Goal: Obtain resource: Obtain resource

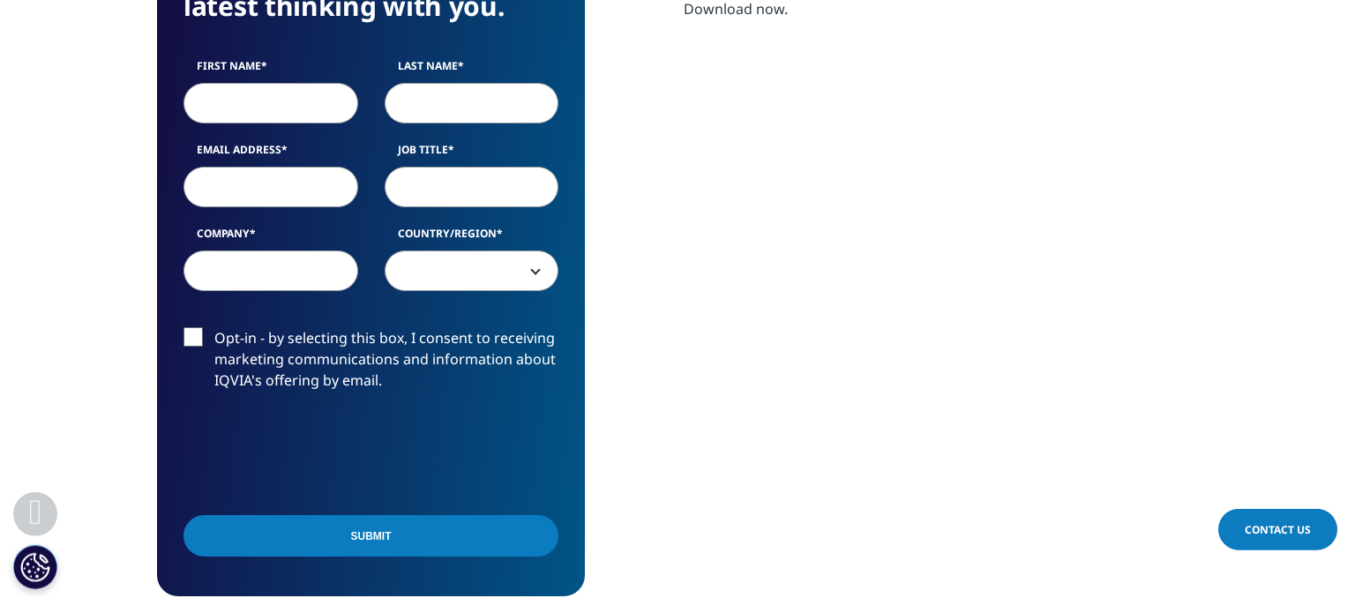
scroll to position [931, 0]
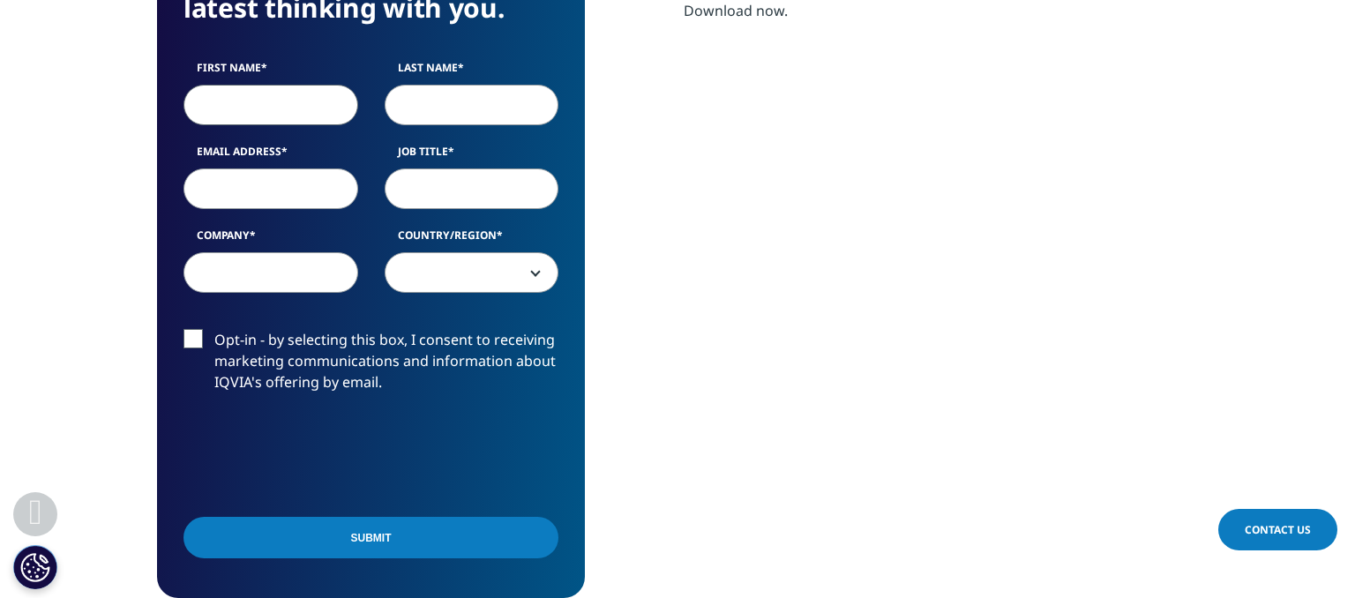
click at [268, 108] on input "First Name" at bounding box center [270, 105] width 175 height 41
type input "Eleonora"
click at [504, 100] on input "Last Name" at bounding box center [471, 105] width 175 height 41
type input "Hajdu"
click at [234, 186] on input "Email Address" at bounding box center [270, 188] width 175 height 41
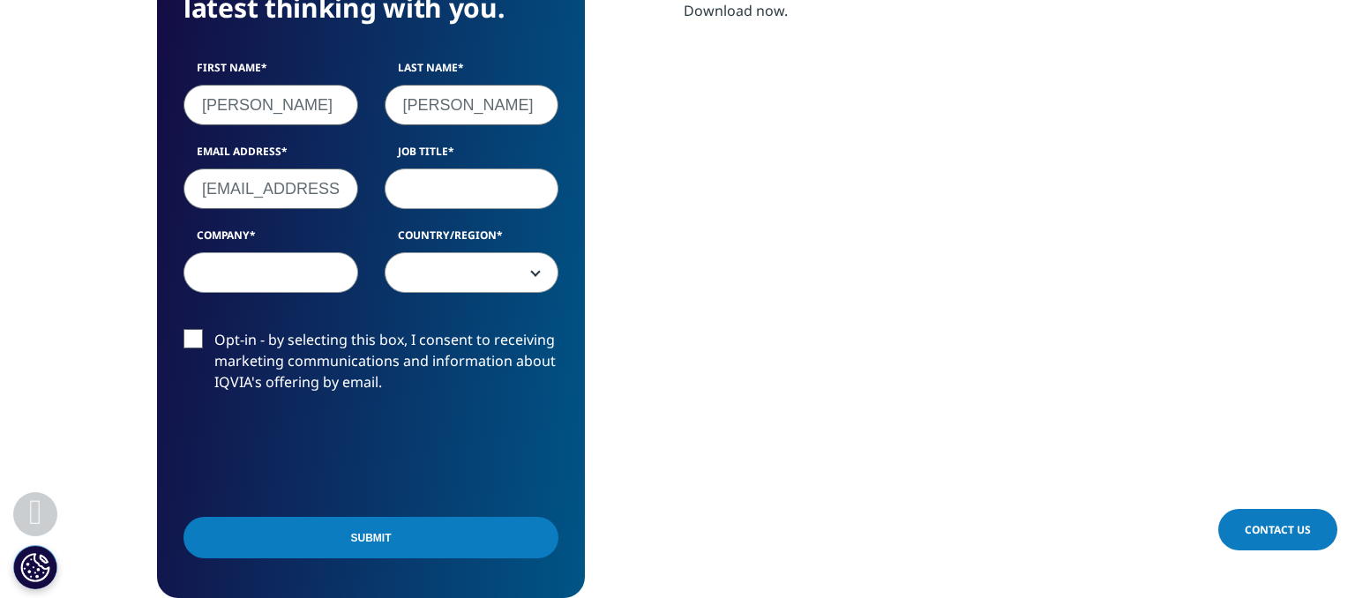
type input "nora99@outlook.hu"
click at [418, 203] on input "Job Title" at bounding box center [471, 188] width 175 height 41
type input "c"
type input "medical doctor"
click at [275, 268] on input "Company" at bounding box center [270, 272] width 175 height 41
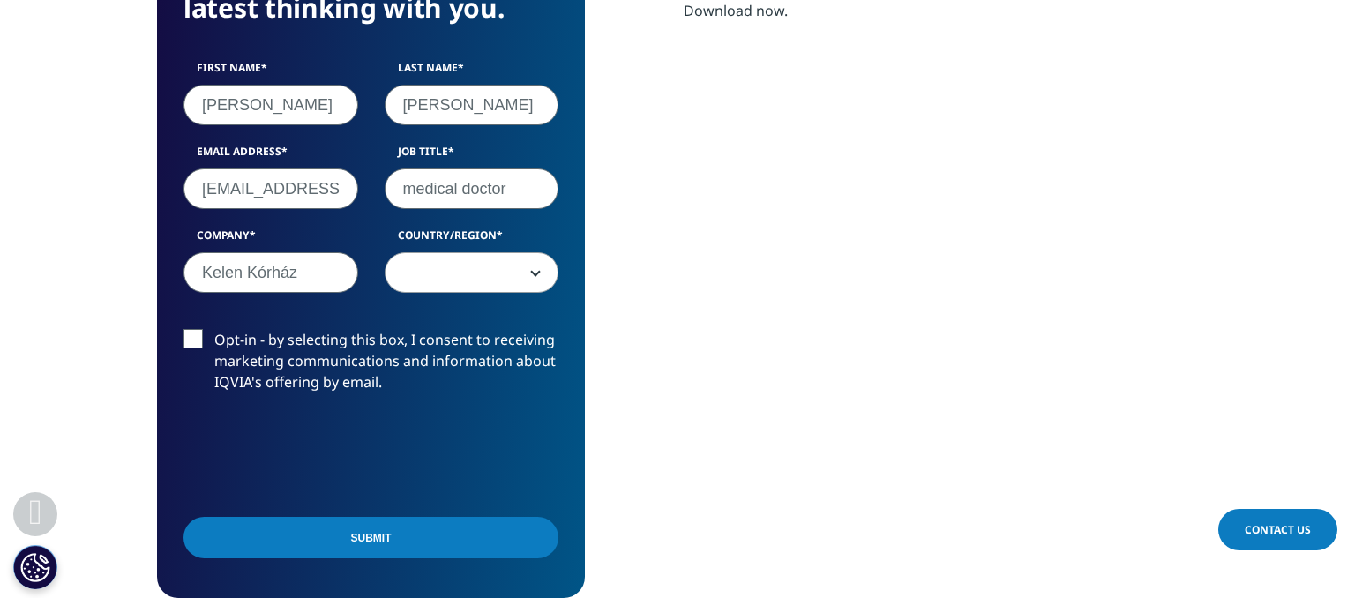
type input "Kelen Kórház"
click at [502, 260] on span at bounding box center [471, 273] width 173 height 41
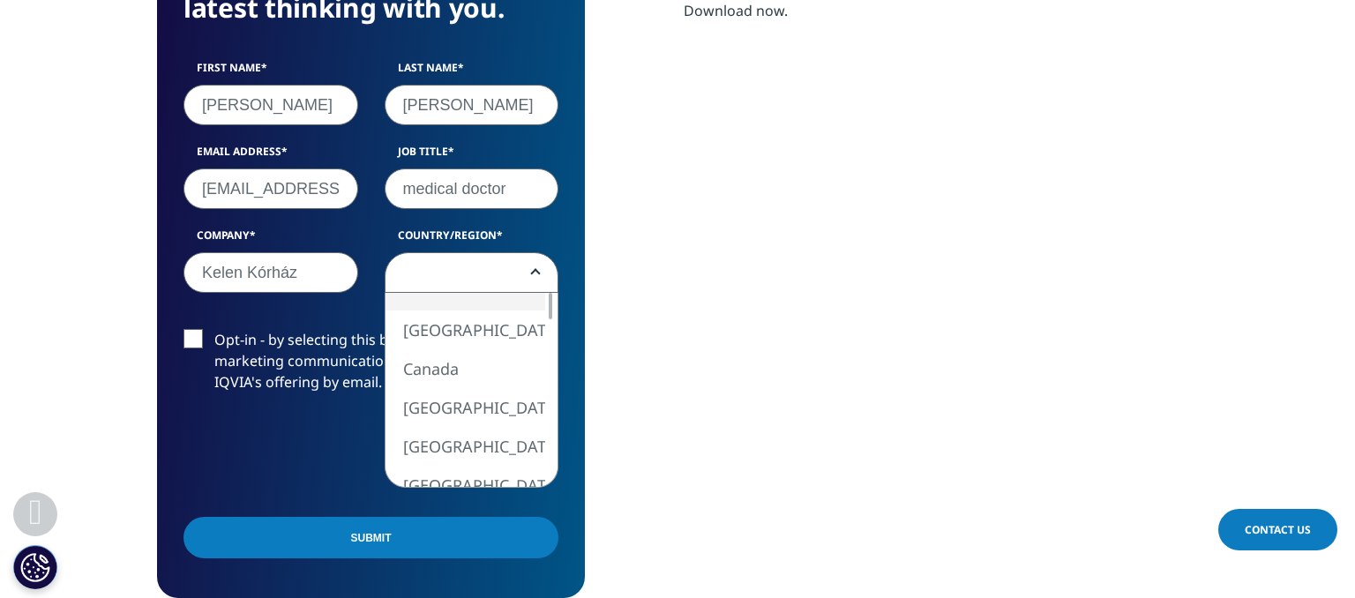
click at [511, 273] on span at bounding box center [471, 273] width 173 height 41
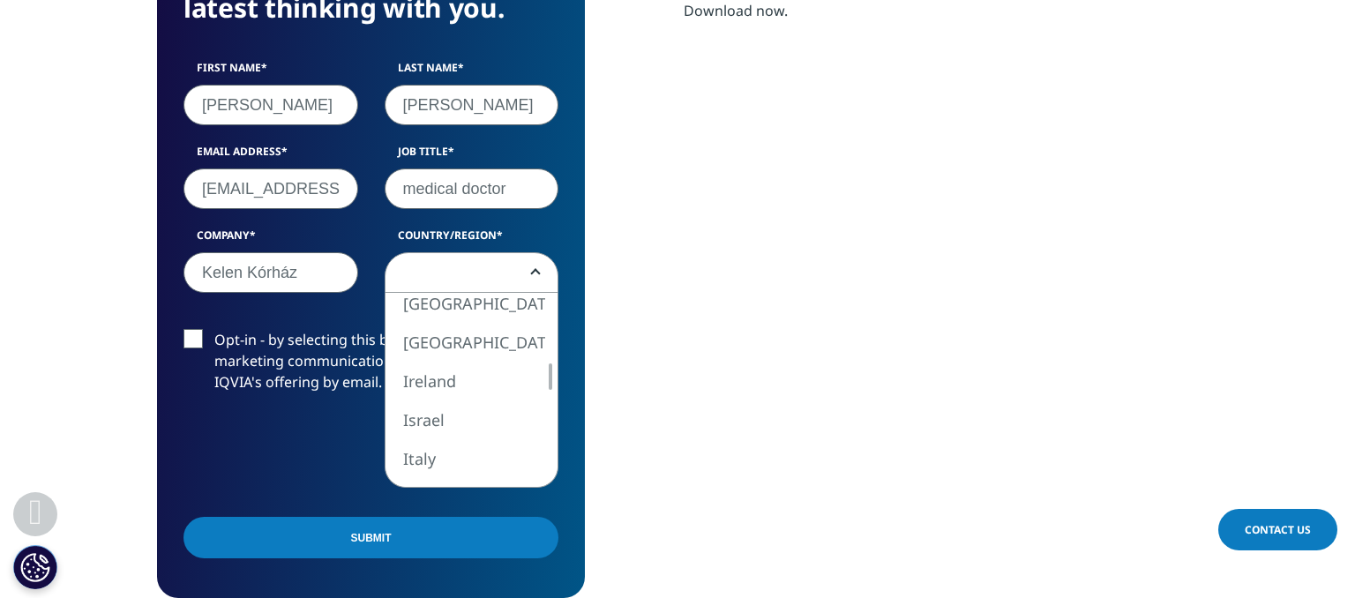
select select "Hungary"
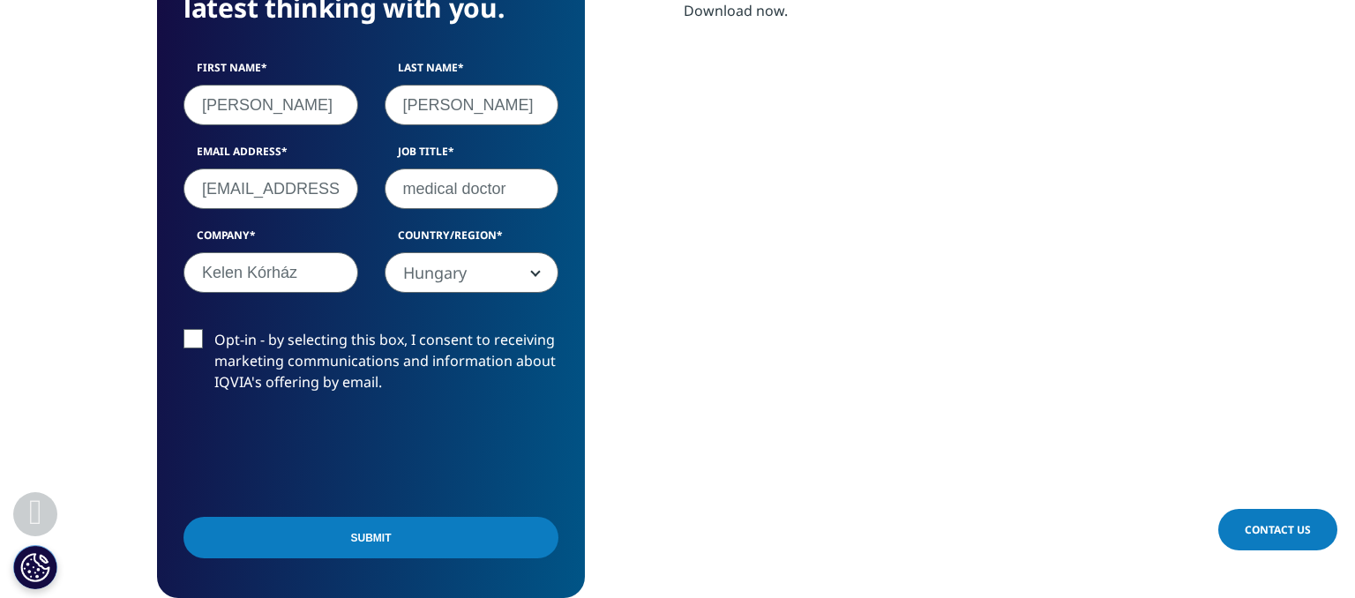
scroll to position [8, 9]
click at [415, 541] on input "Submit" at bounding box center [370, 537] width 375 height 41
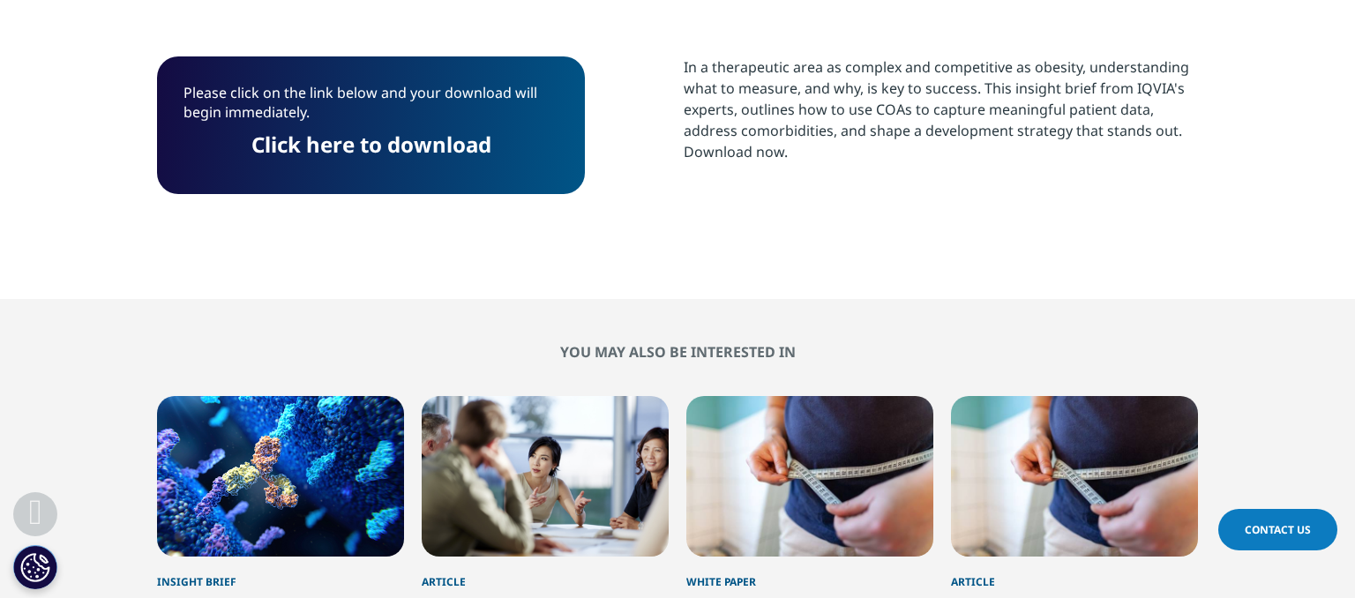
scroll to position [780, 0]
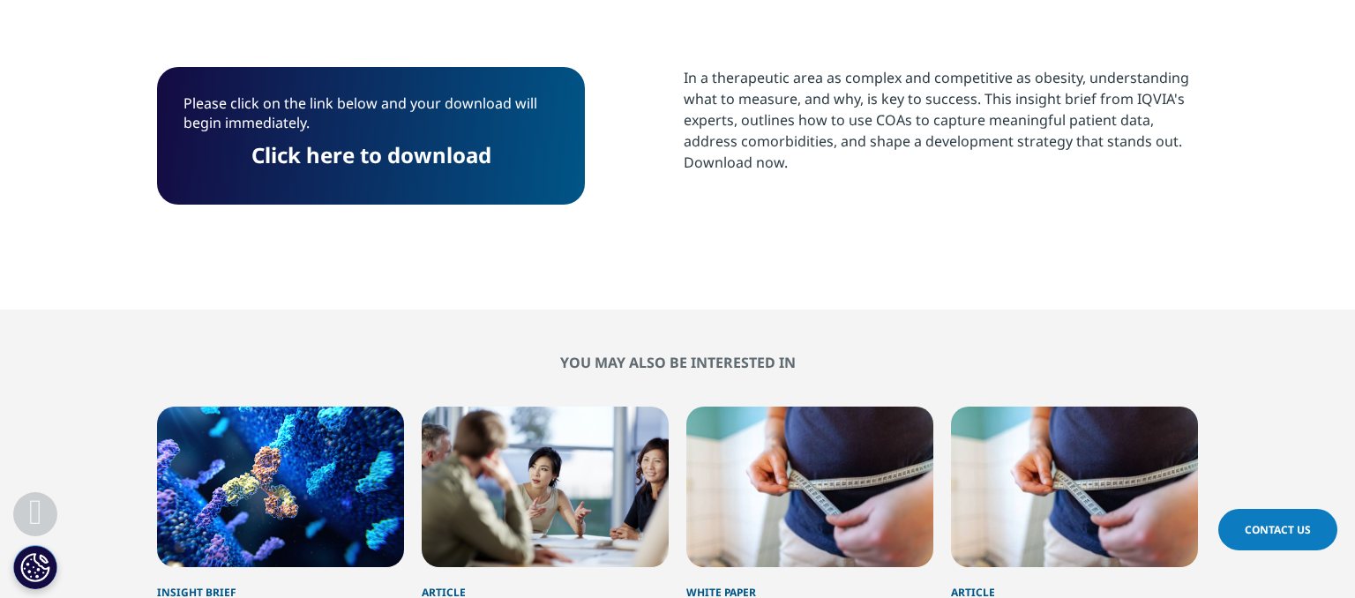
click at [385, 158] on link "Click here to download" at bounding box center [371, 154] width 240 height 29
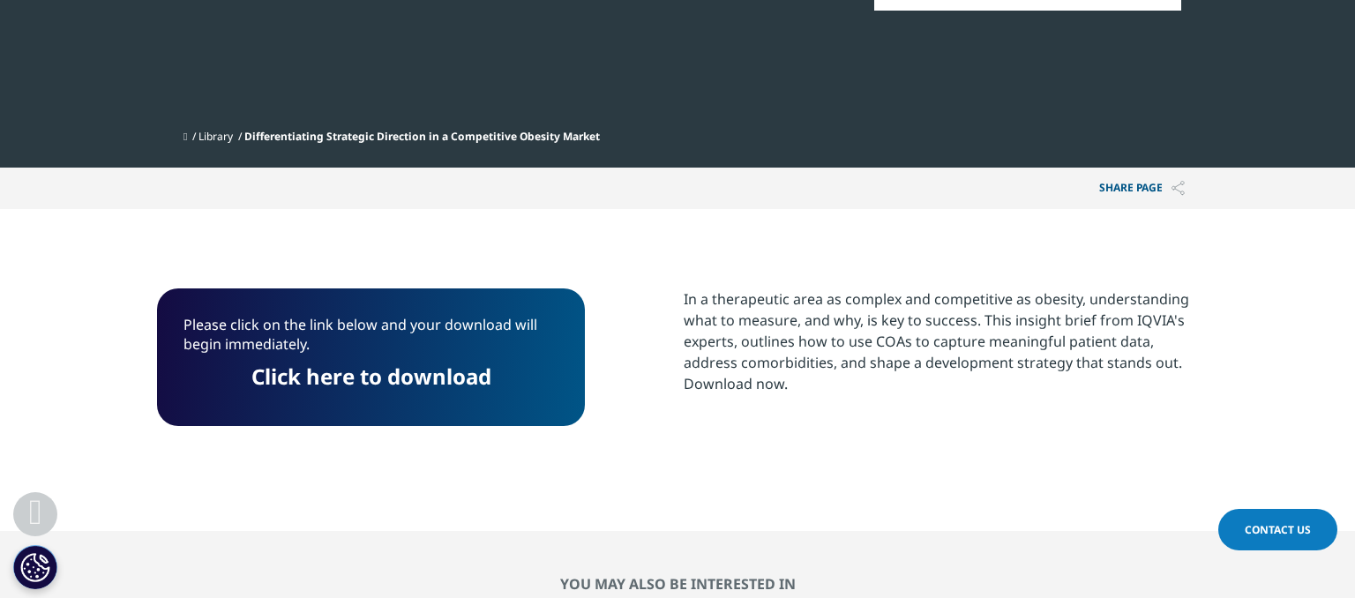
scroll to position [0, 0]
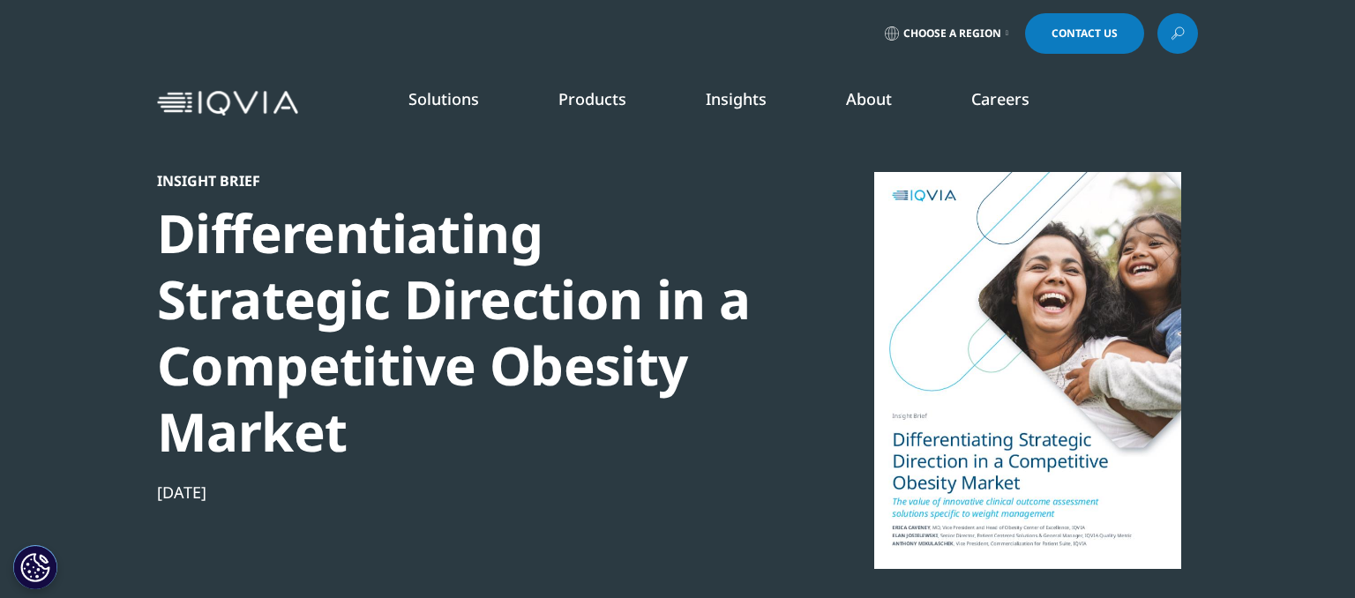
click at [1177, 30] on icon at bounding box center [1177, 33] width 14 height 23
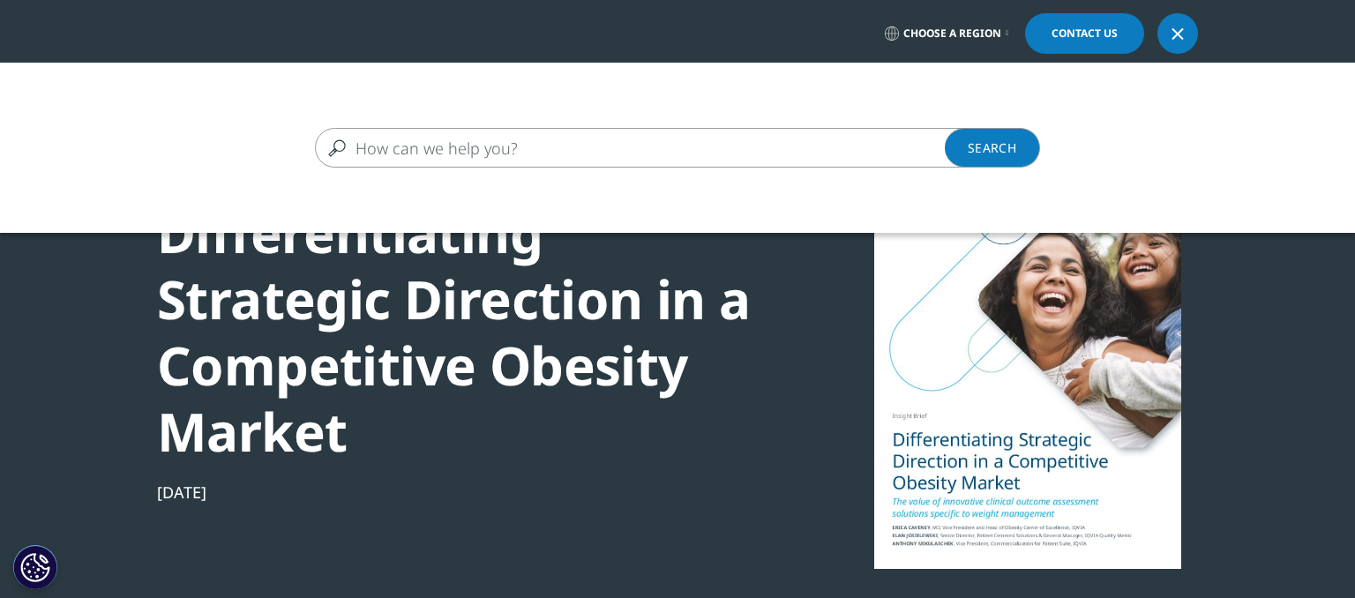
click at [767, 151] on input "Search" at bounding box center [652, 148] width 674 height 40
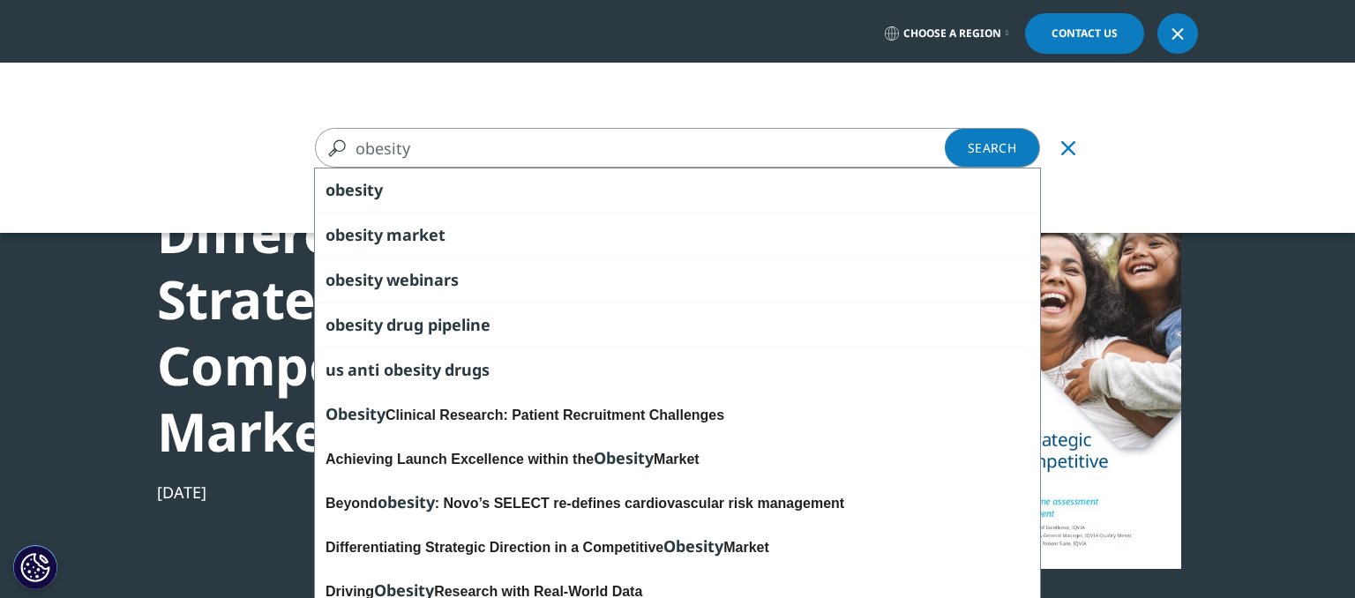
type input "obesity"
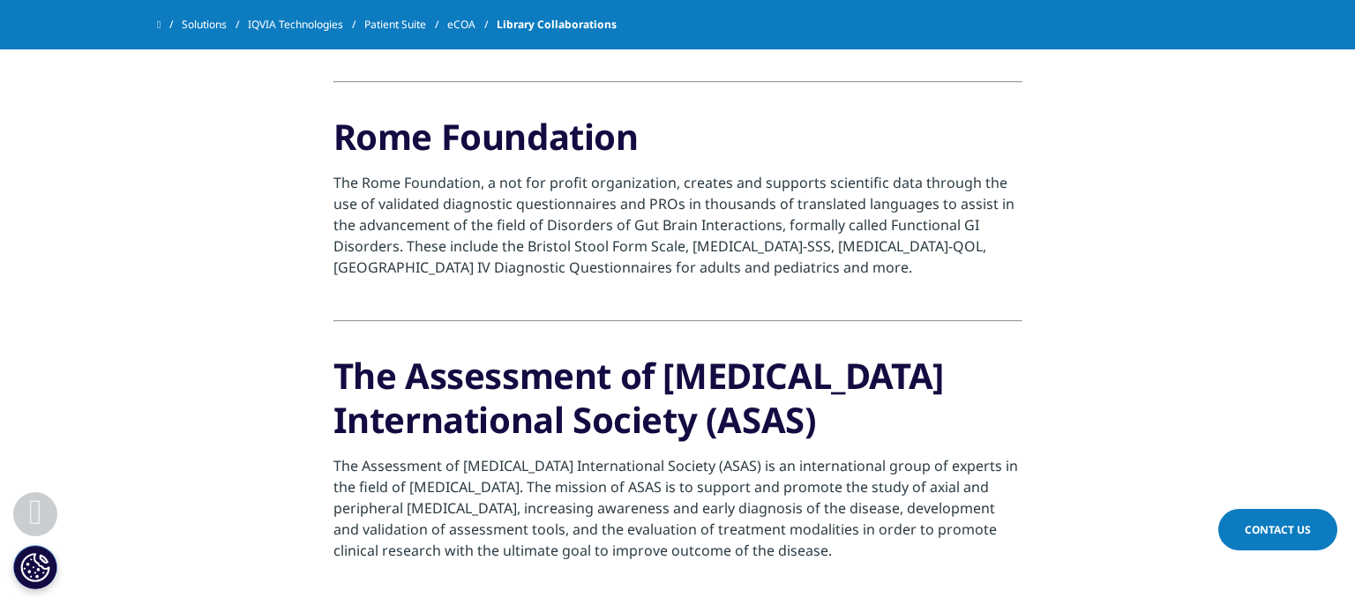
scroll to position [5400, 0]
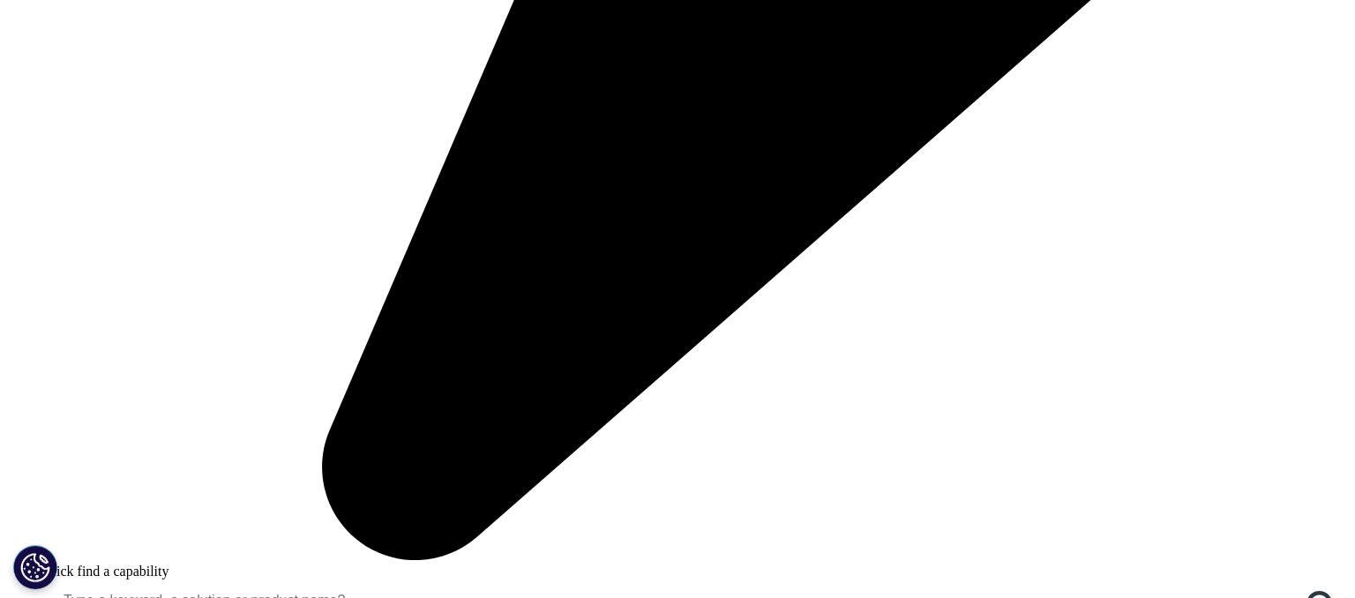
scroll to position [1862, 0]
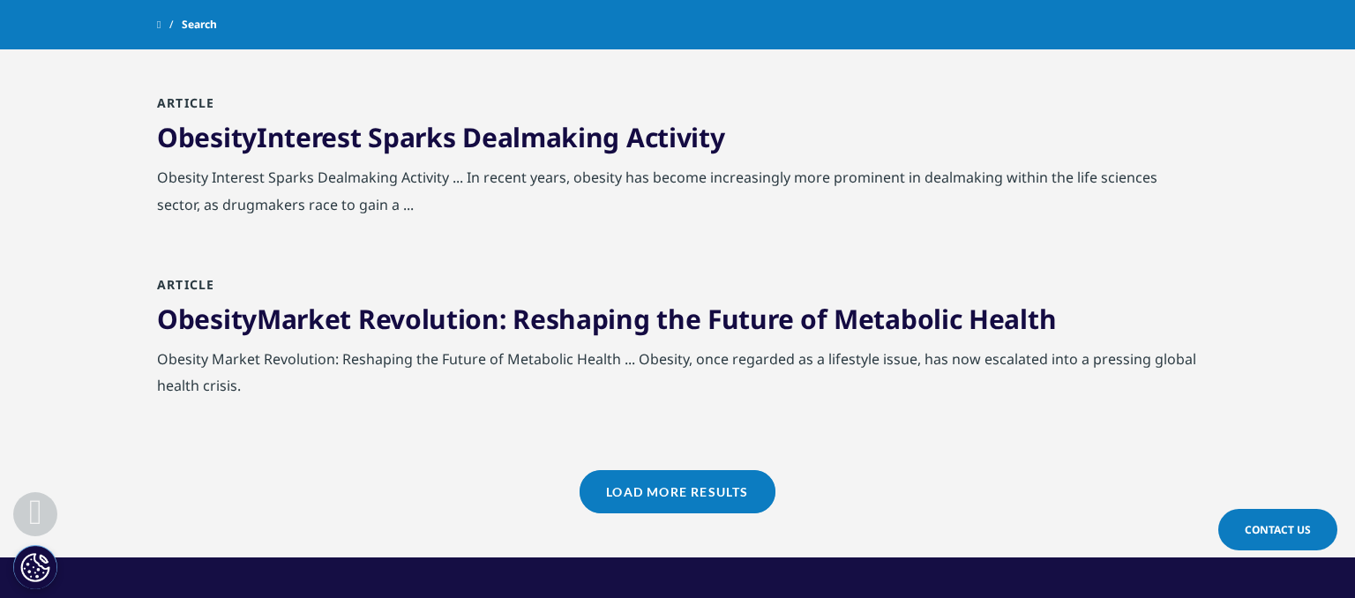
click at [666, 337] on link "Obesity Market Revolution: Reshaping the Future of Metabolic Health" at bounding box center [606, 319] width 899 height 36
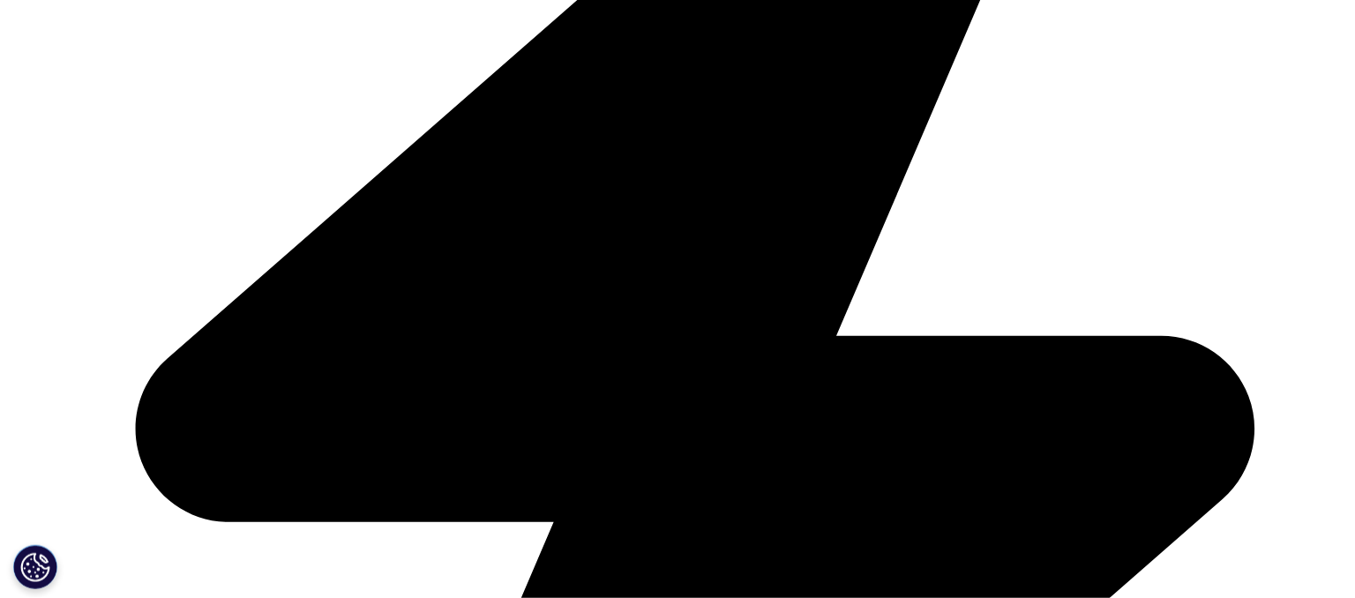
scroll to position [838, 0]
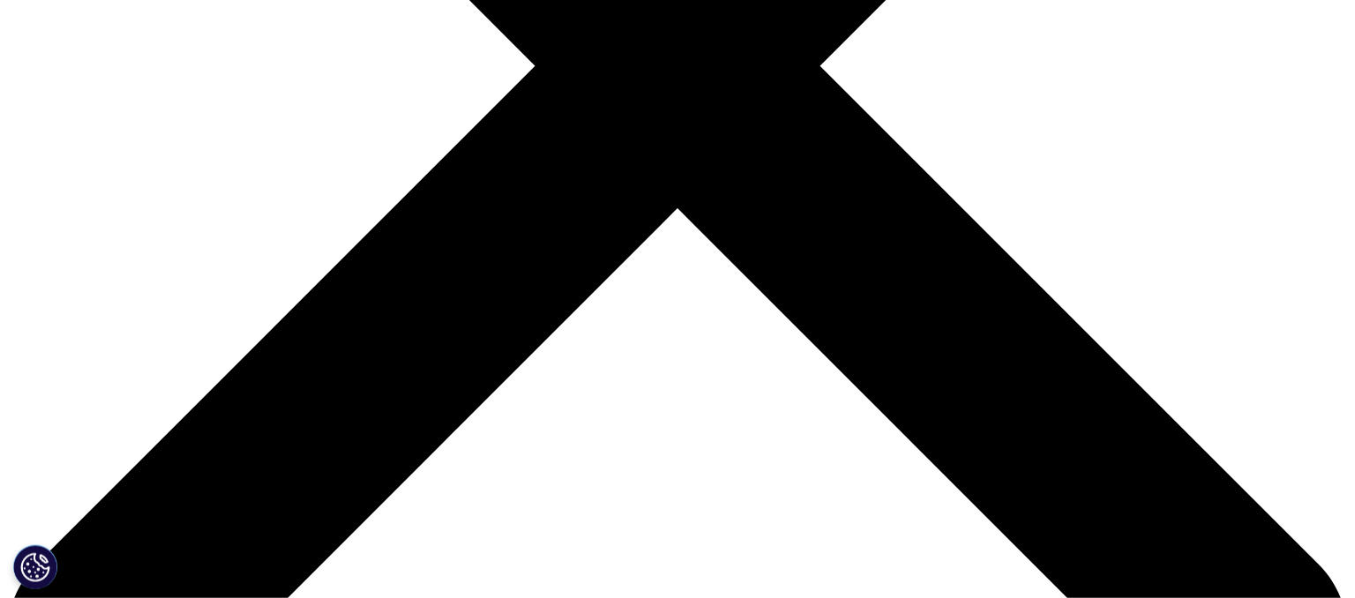
scroll to position [728, 0]
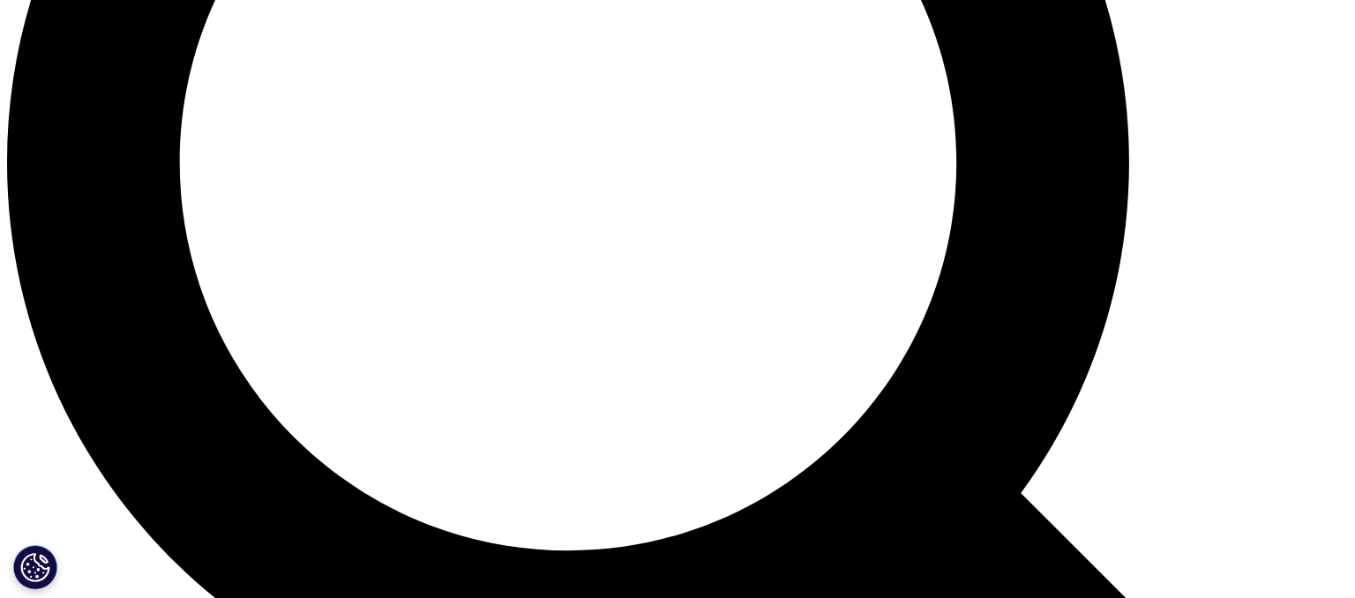
scroll to position [1769, 0]
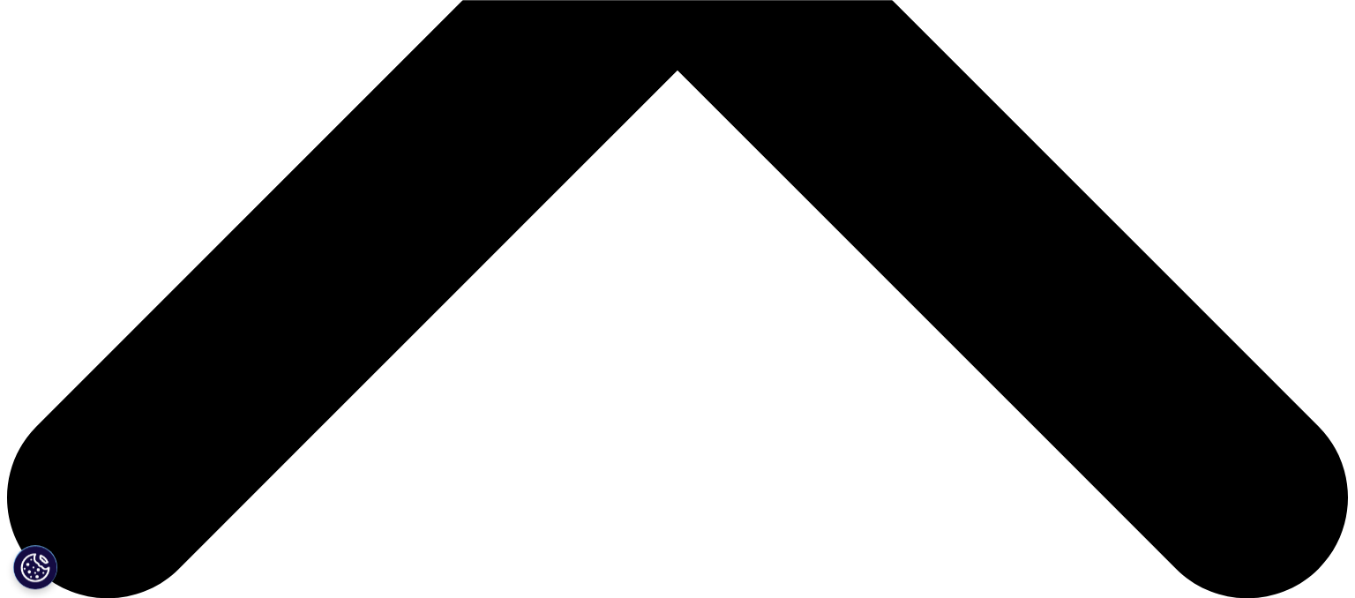
scroll to position [822, 0]
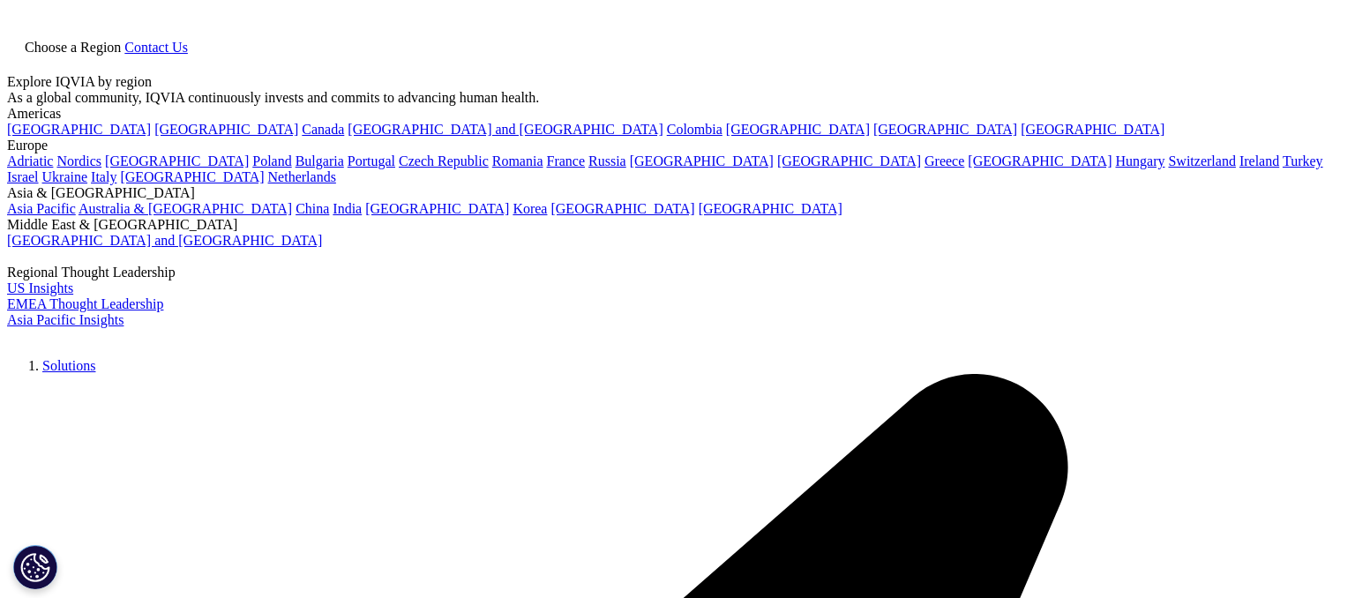
scroll to position [162, 1041]
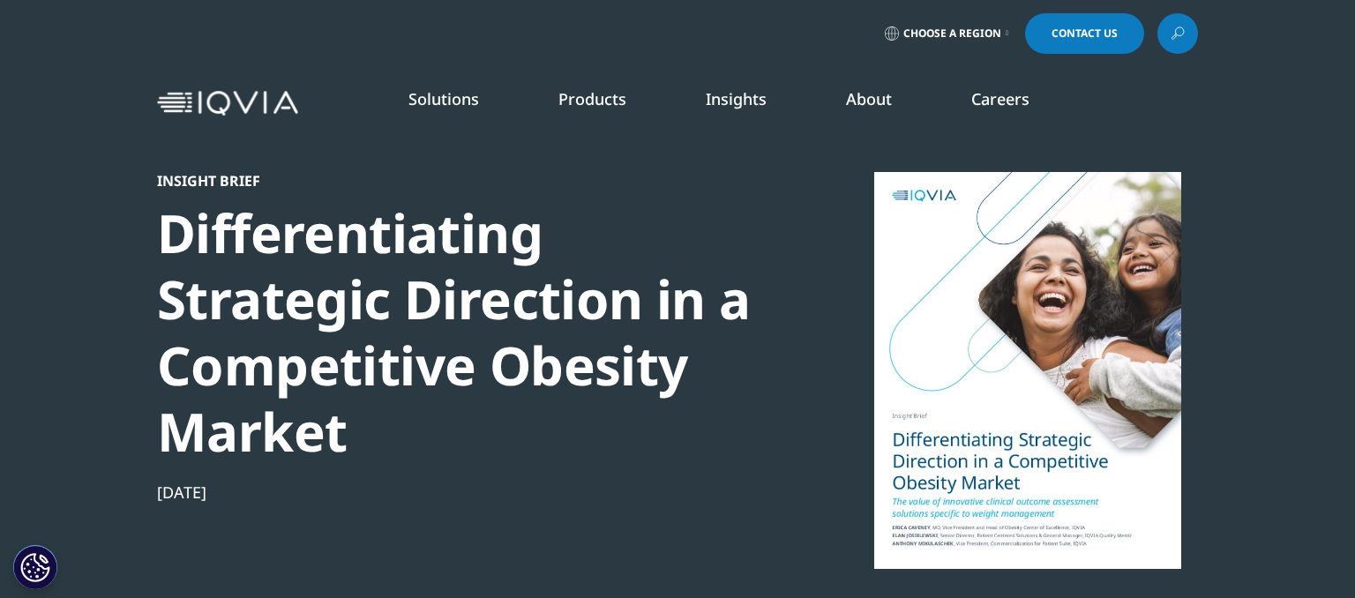
click at [1183, 30] on icon at bounding box center [1177, 33] width 14 height 23
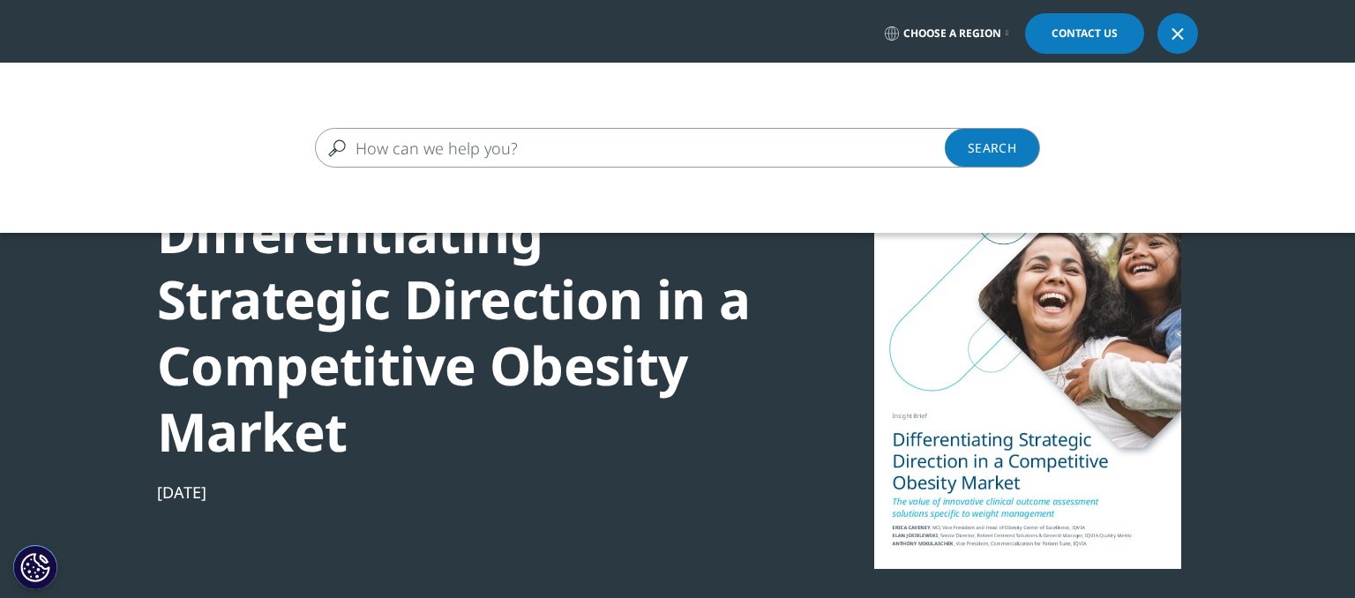
click at [471, 143] on input "Search" at bounding box center [652, 148] width 674 height 40
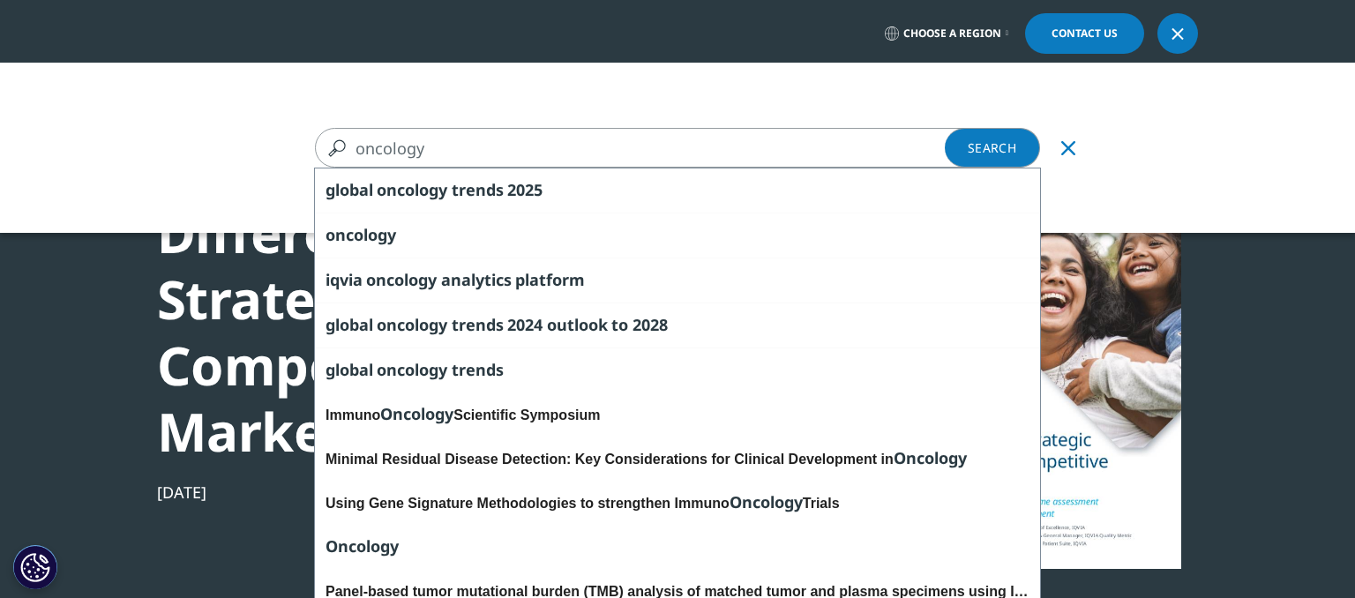
type input "oncology"
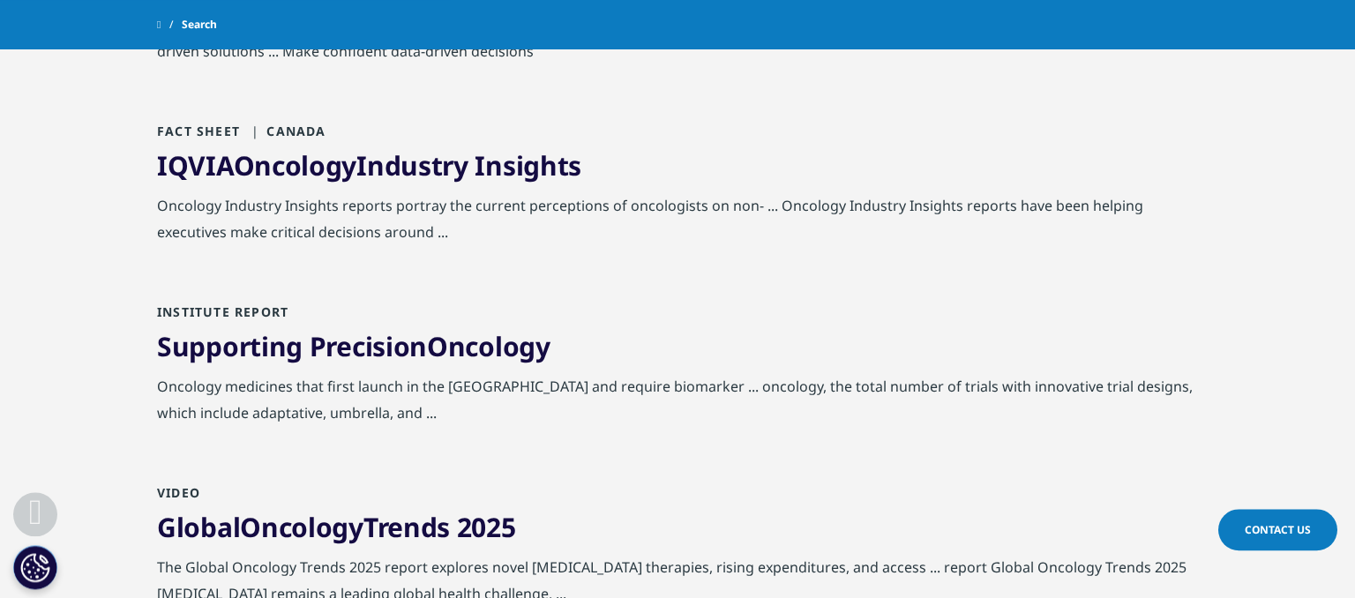
scroll to position [1117, 0]
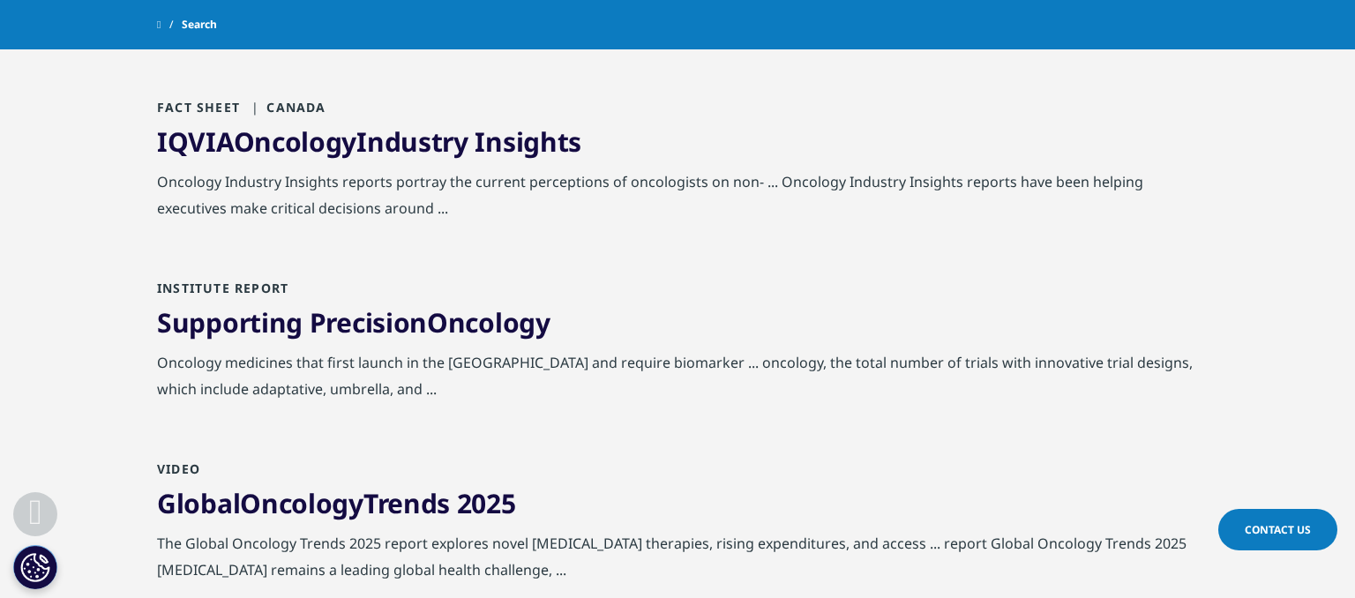
click at [474, 337] on span "Oncology" at bounding box center [488, 322] width 123 height 36
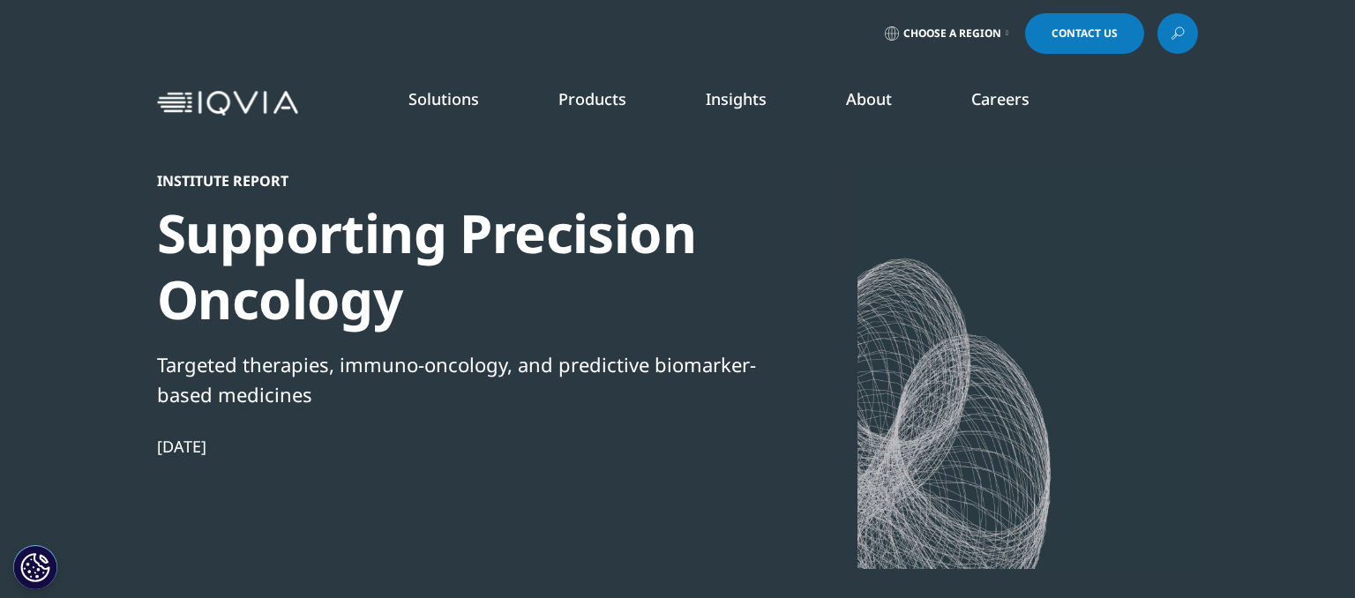
scroll to position [714, 1041]
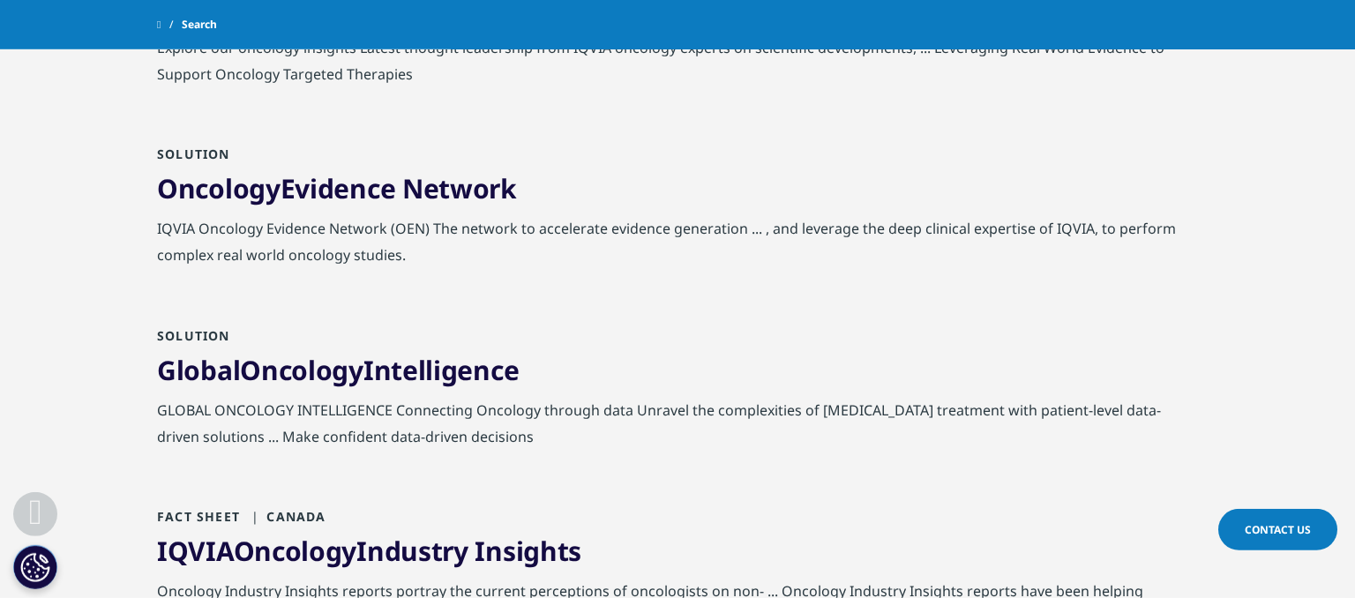
scroll to position [728, 0]
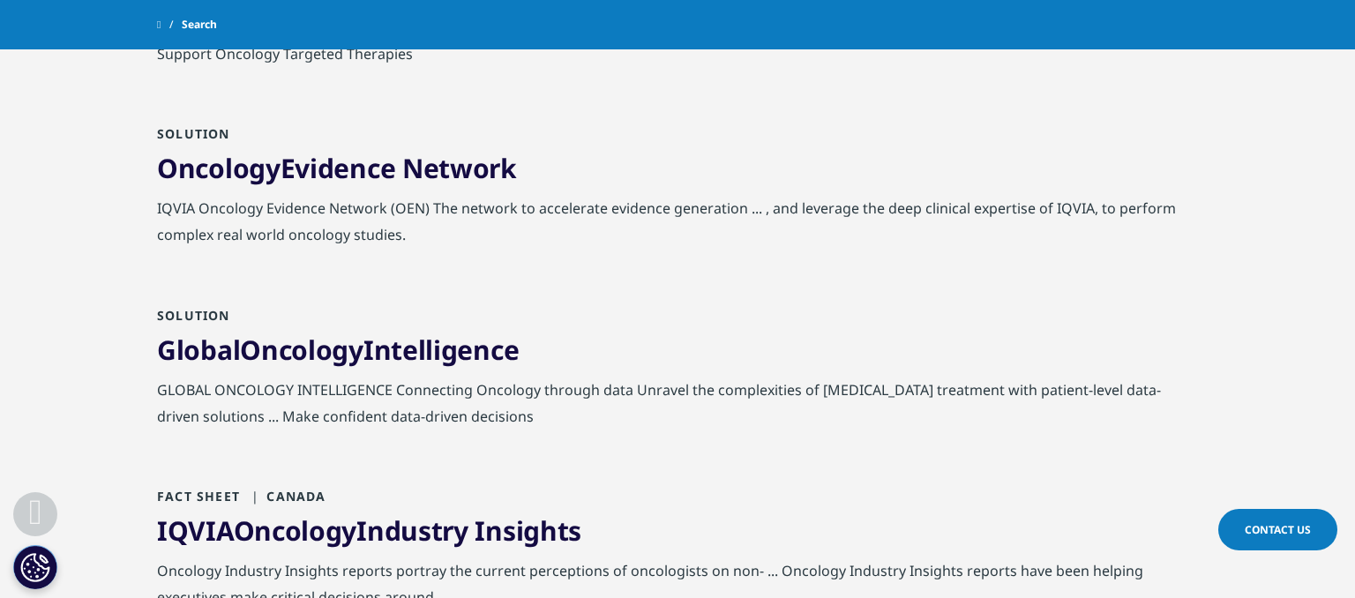
click at [447, 171] on link "Oncology Evidence Network" at bounding box center [337, 168] width 360 height 36
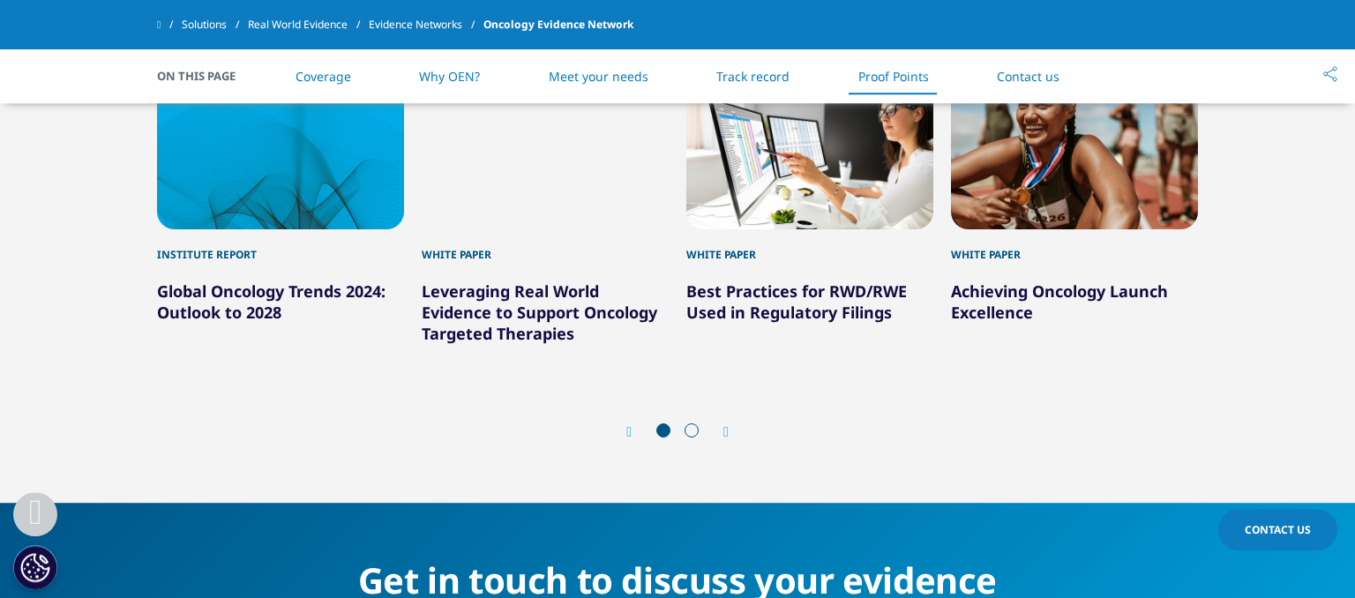
scroll to position [4749, 0]
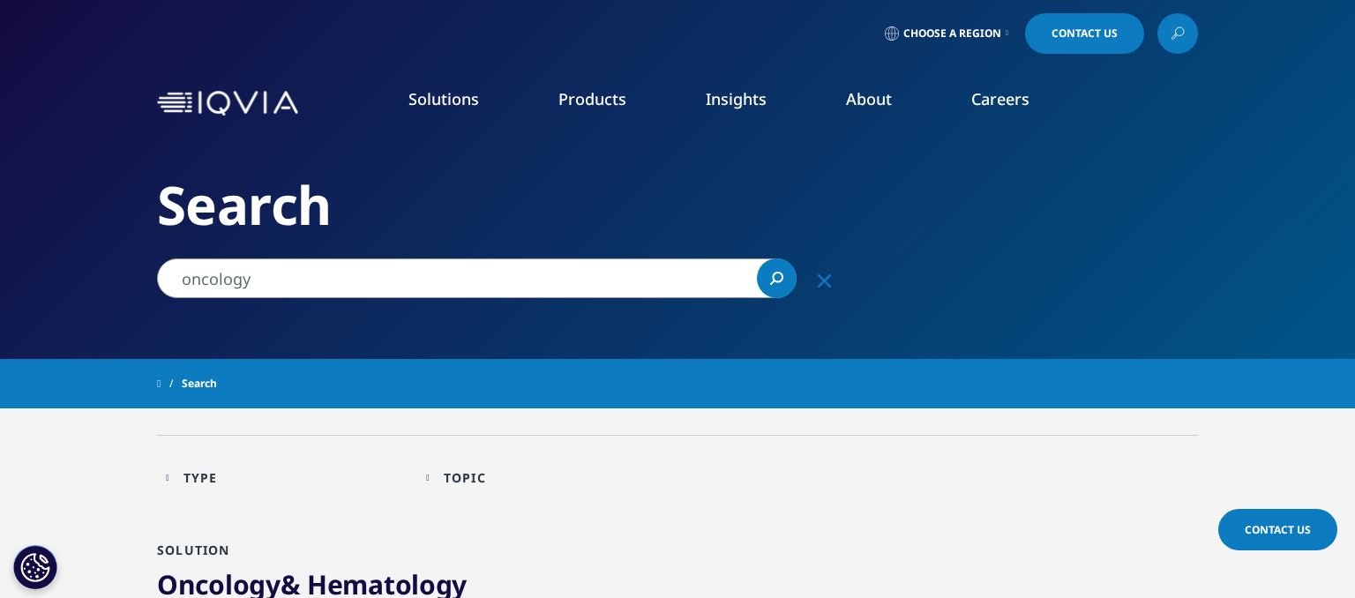
scroll to position [263, 0]
